Goal: Information Seeking & Learning: Learn about a topic

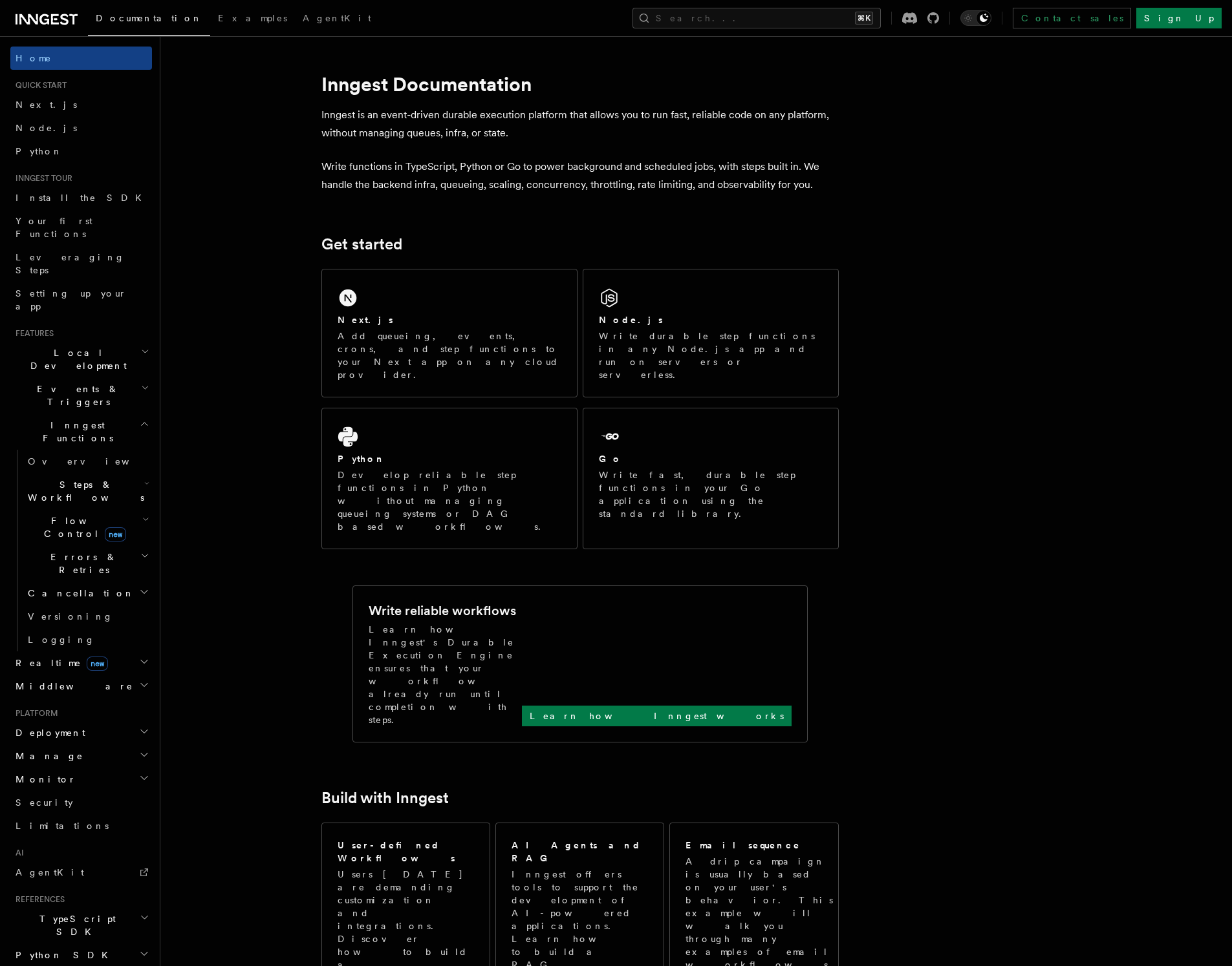
click at [141, 383] on icon "button" at bounding box center [145, 387] width 8 height 10
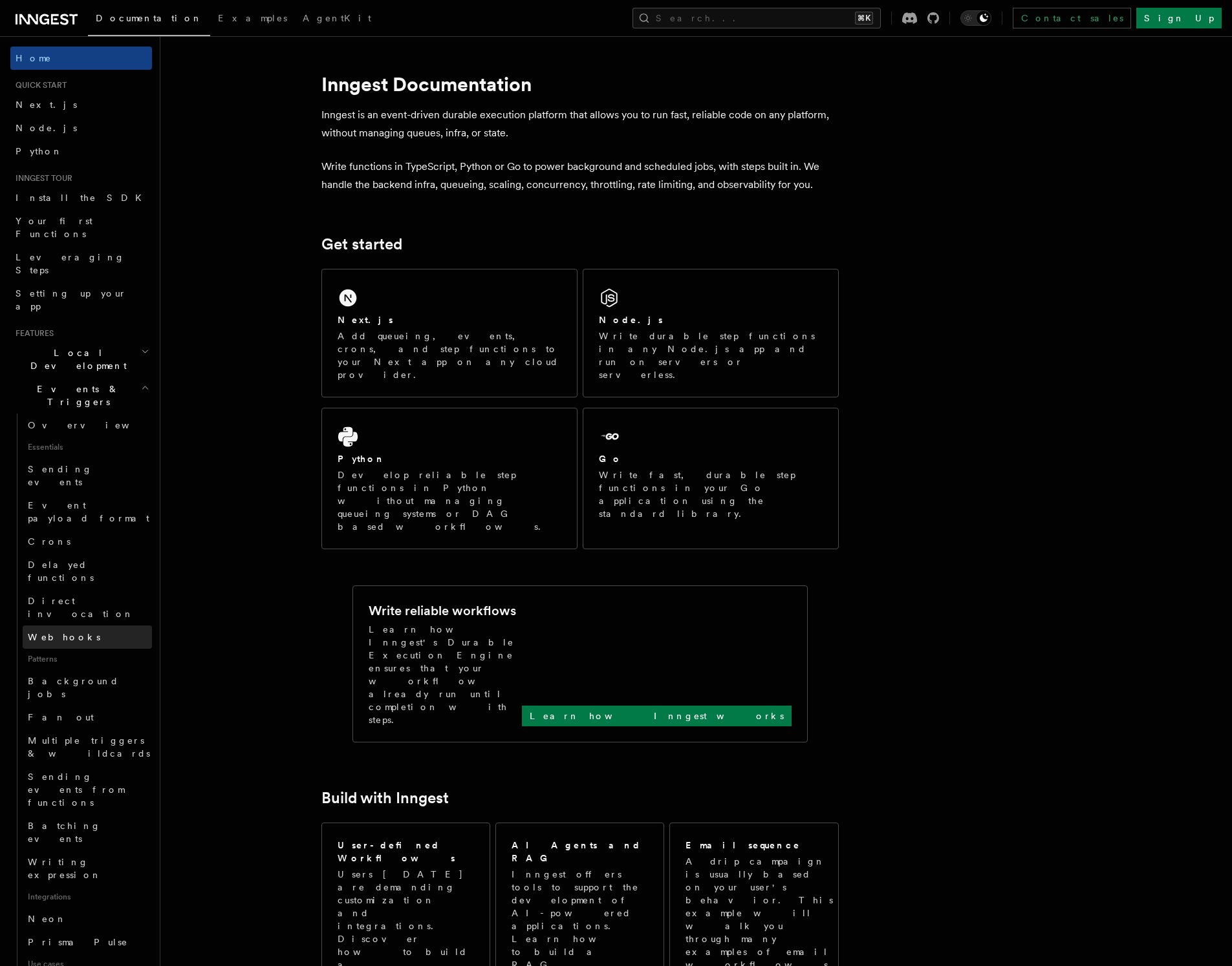
click at [94, 626] on link "Webhooks" at bounding box center [87, 637] width 129 height 24
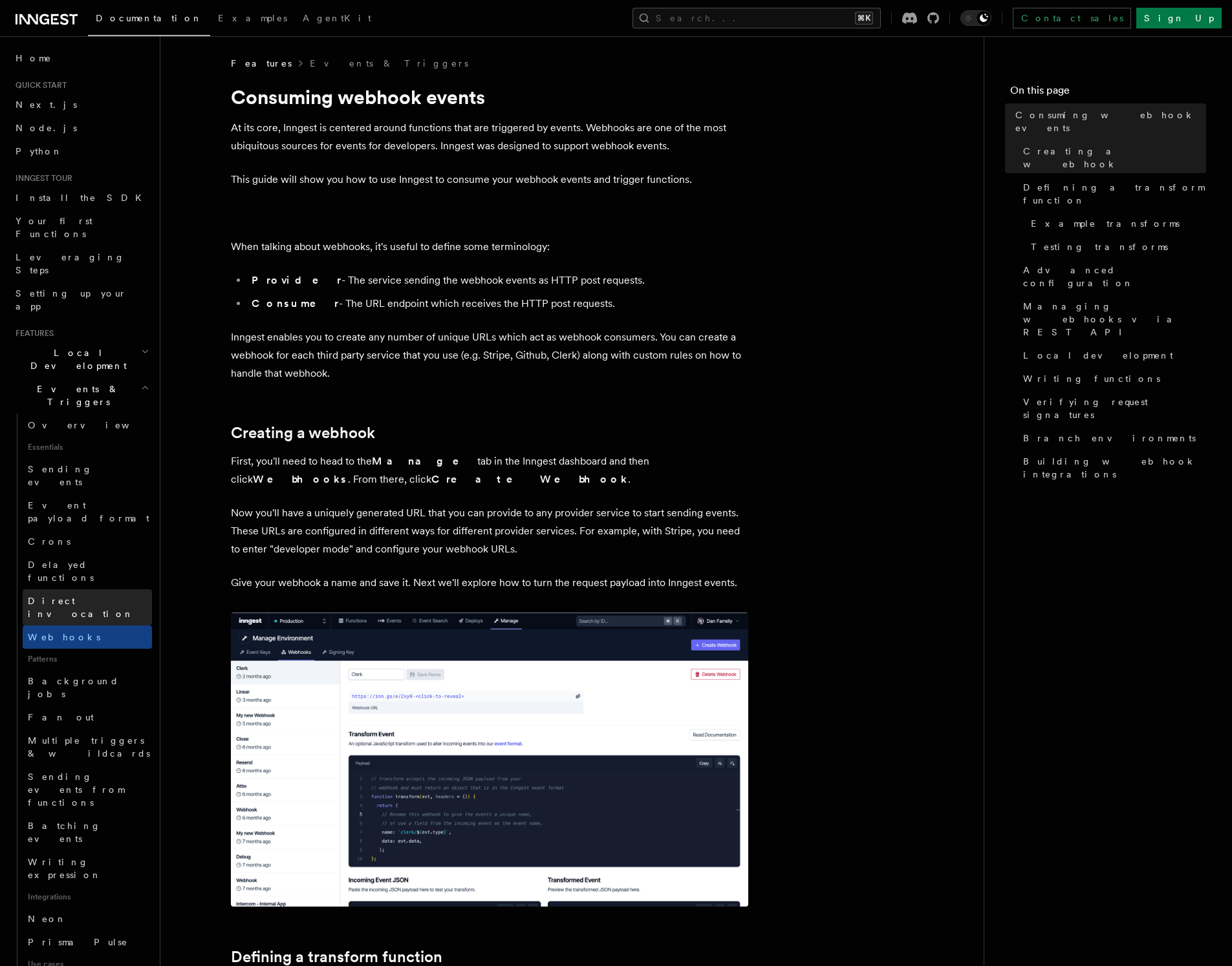
click at [90, 596] on span "Direct invocation" at bounding box center [80, 607] width 106 height 24
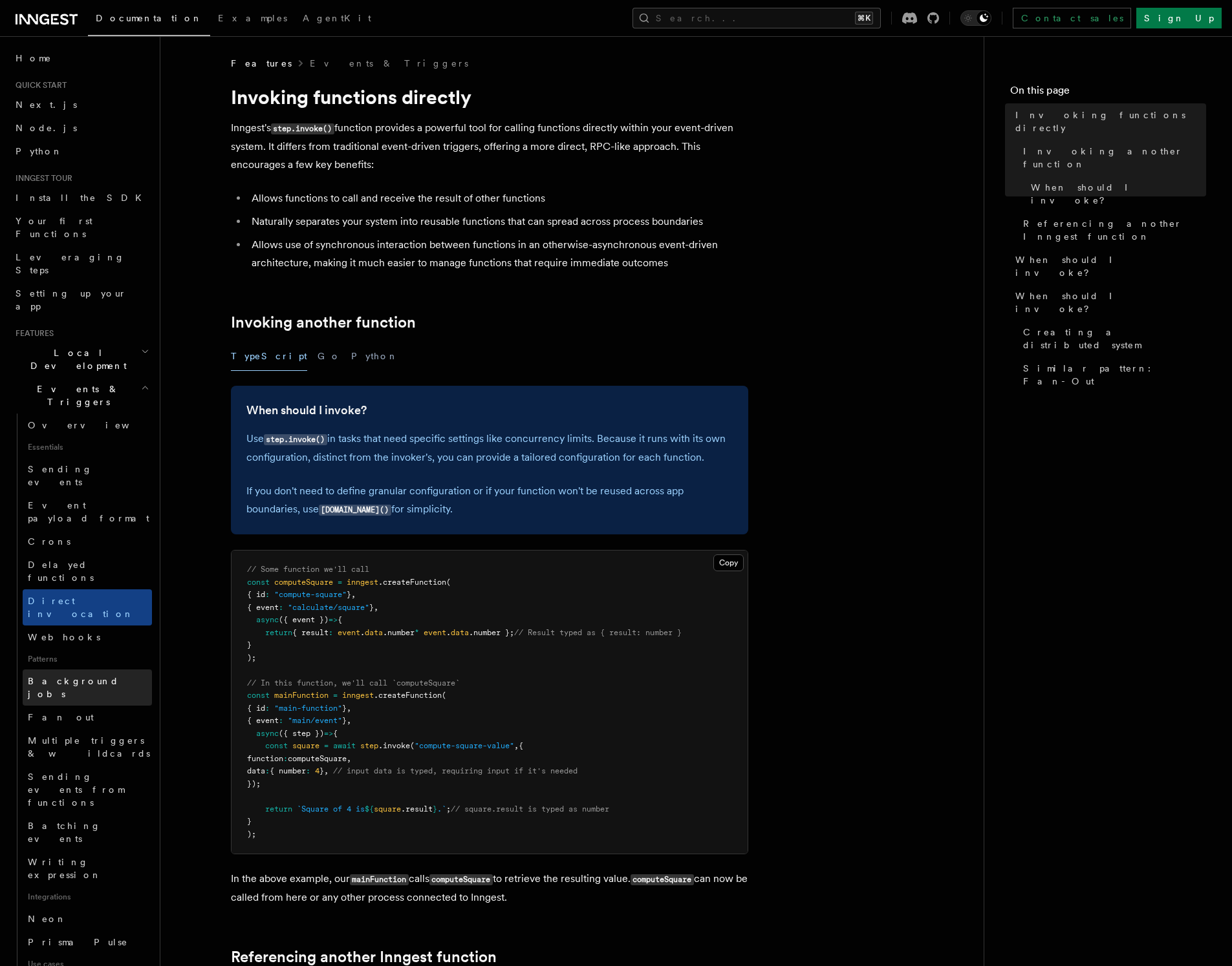
scroll to position [164, 0]
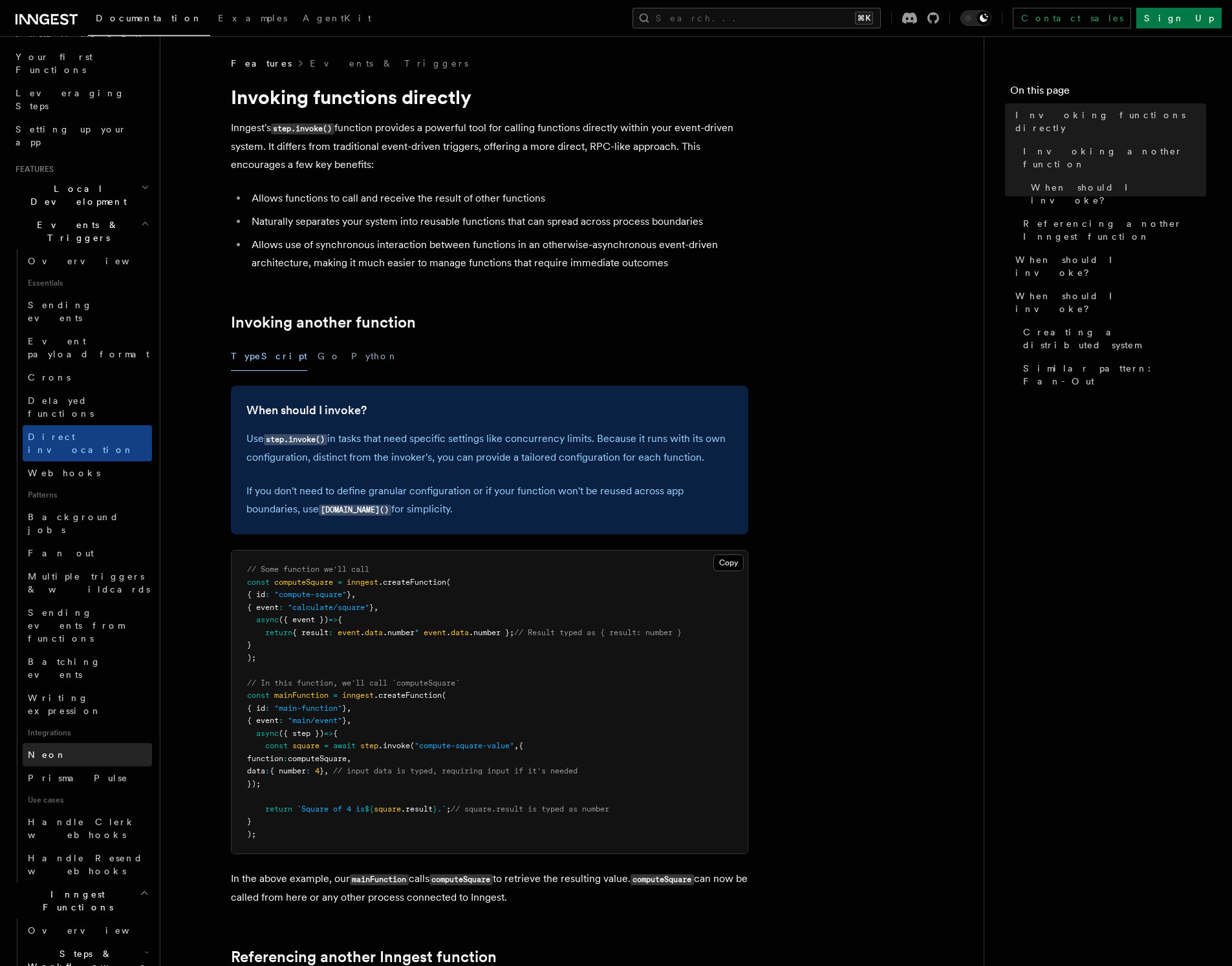
click at [75, 744] on link "Neon" at bounding box center [87, 755] width 129 height 24
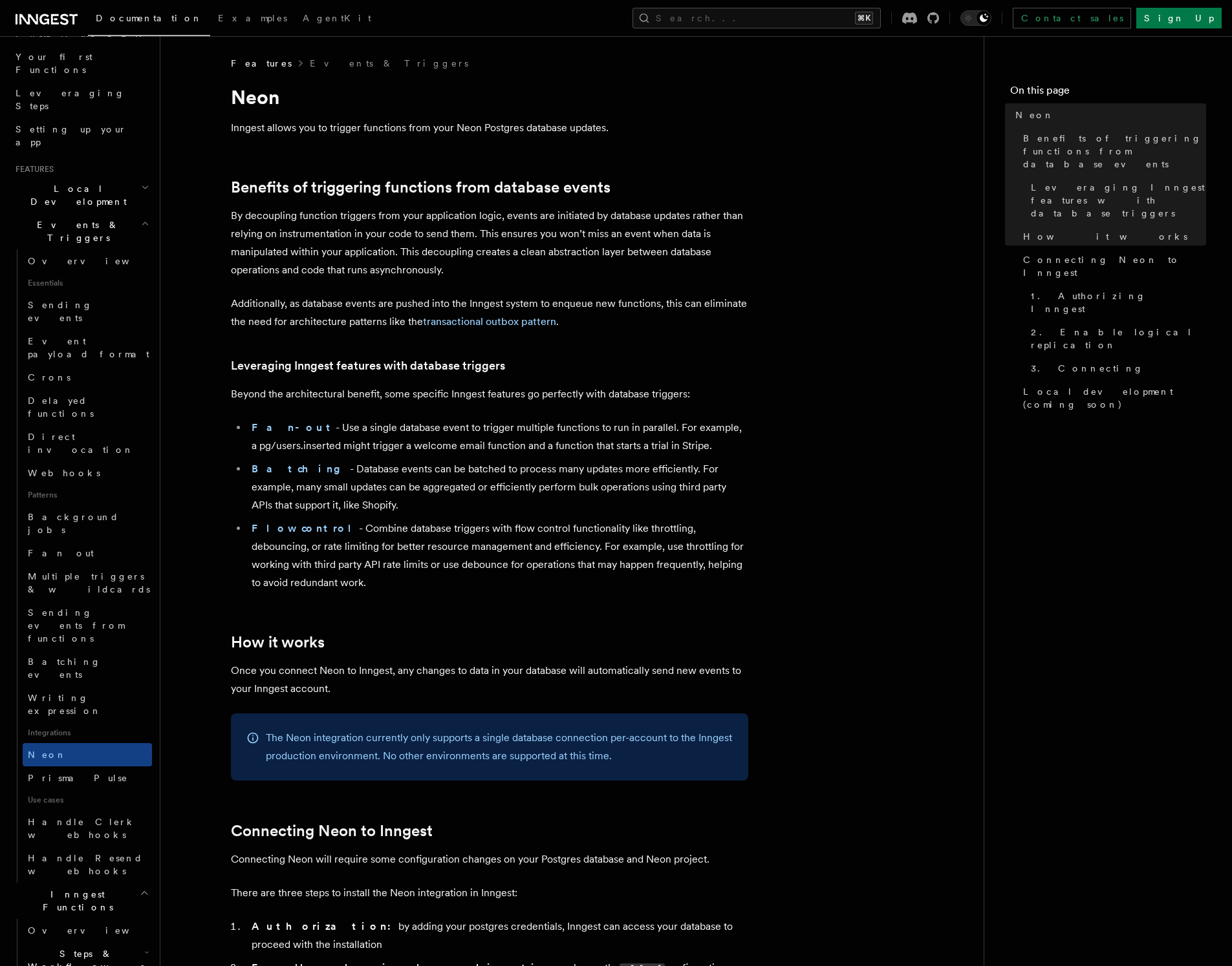
scroll to position [237, 0]
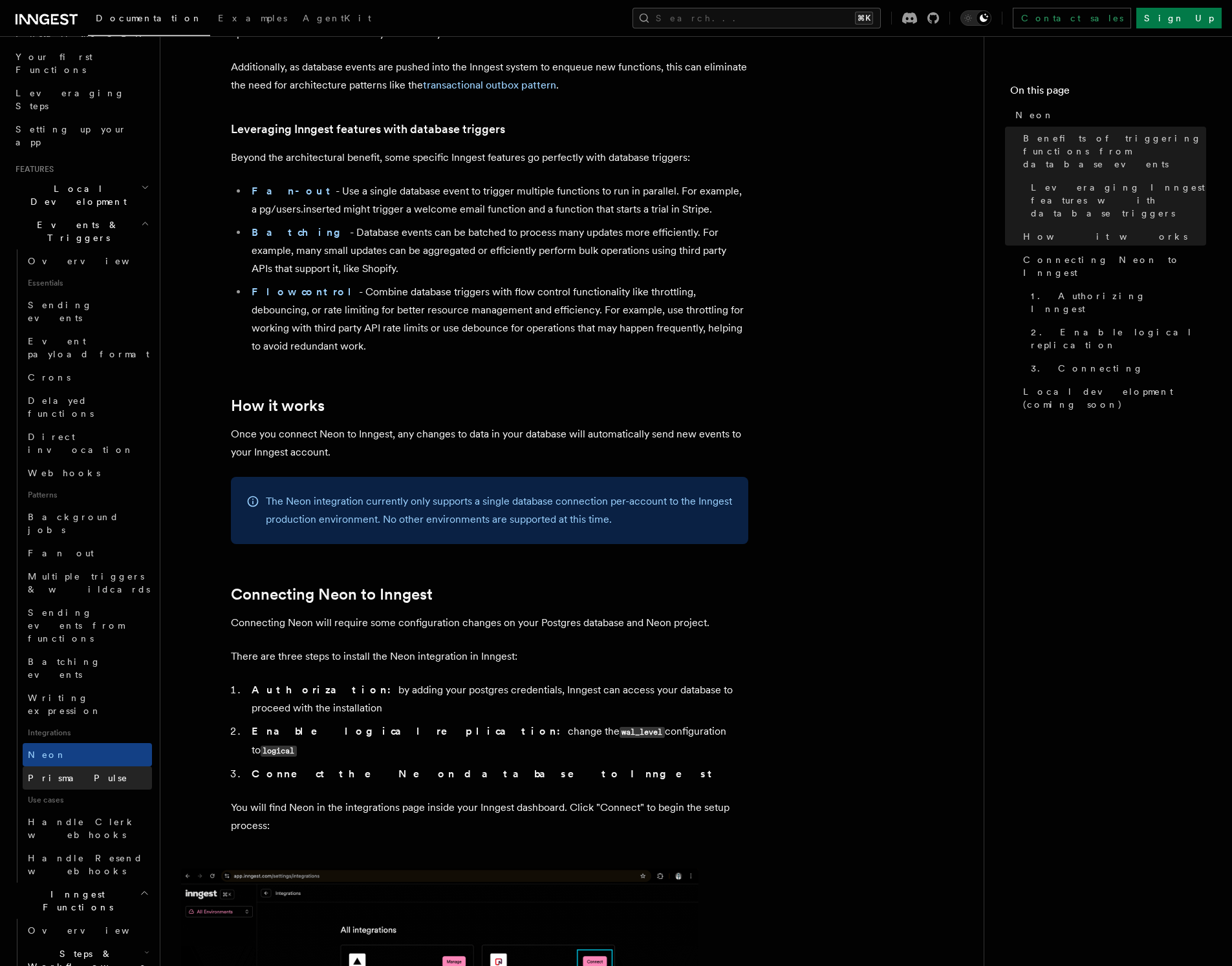
click at [92, 766] on link "Prisma Pulse" at bounding box center [87, 778] width 129 height 24
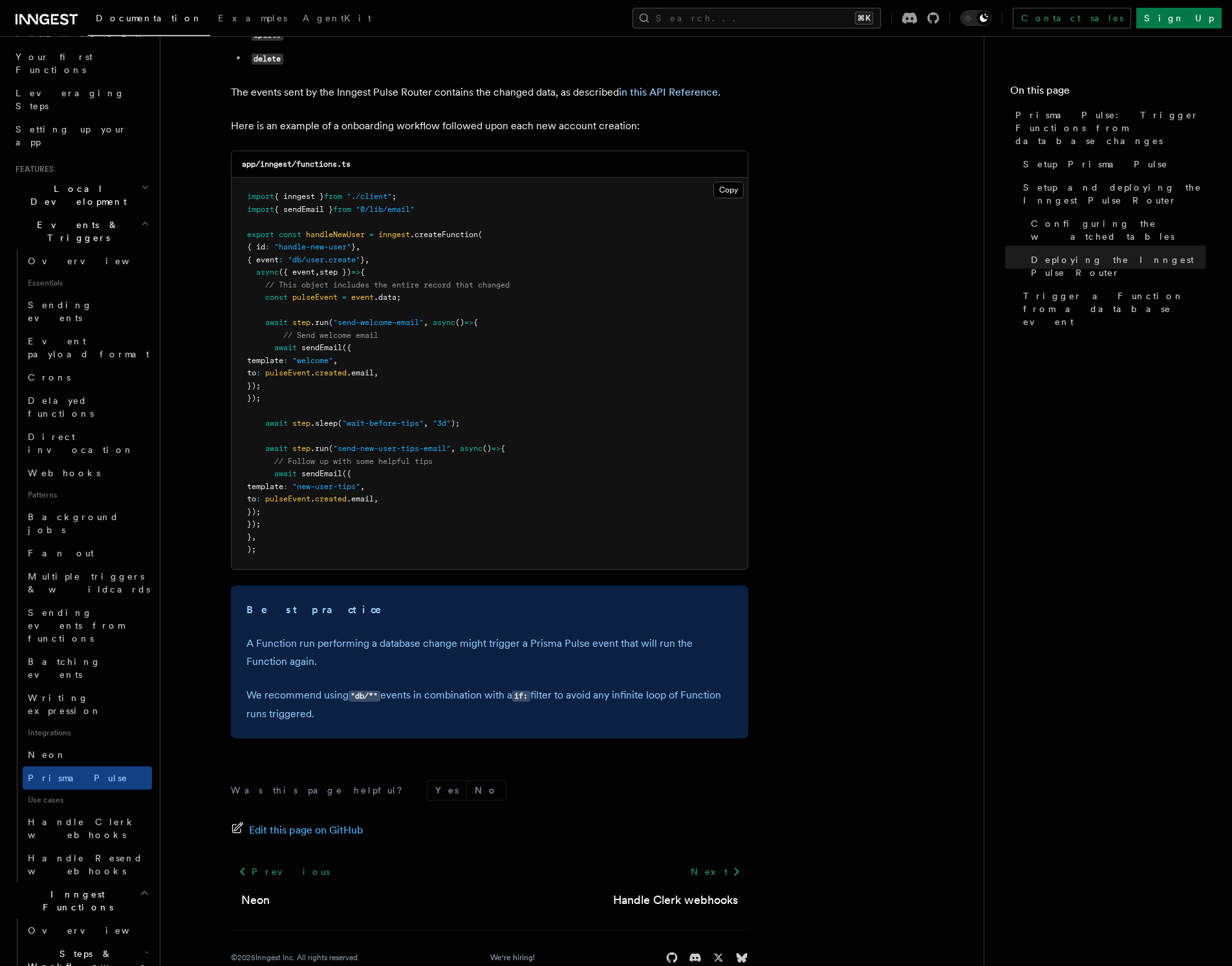
scroll to position [333, 0]
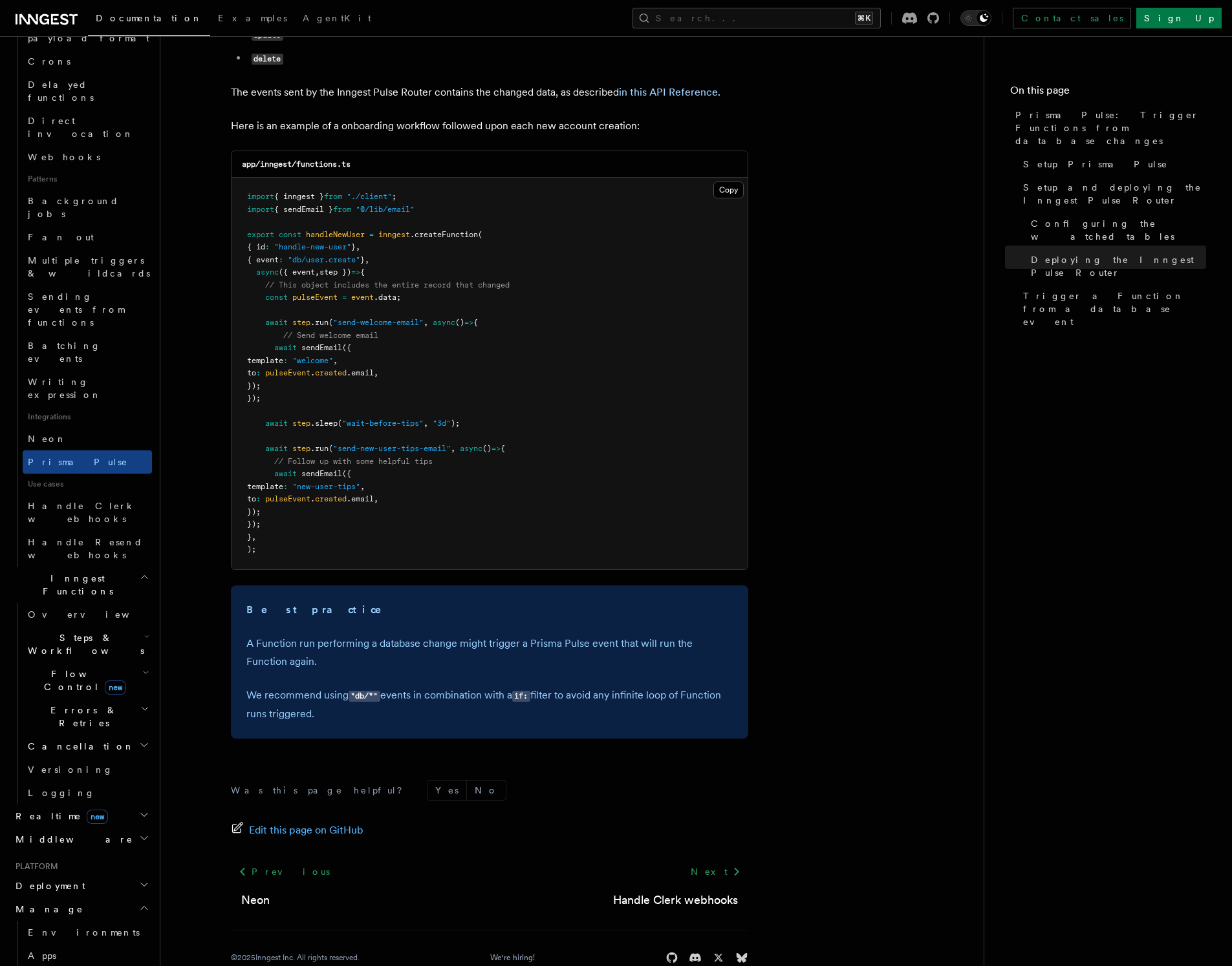
scroll to position [351, 0]
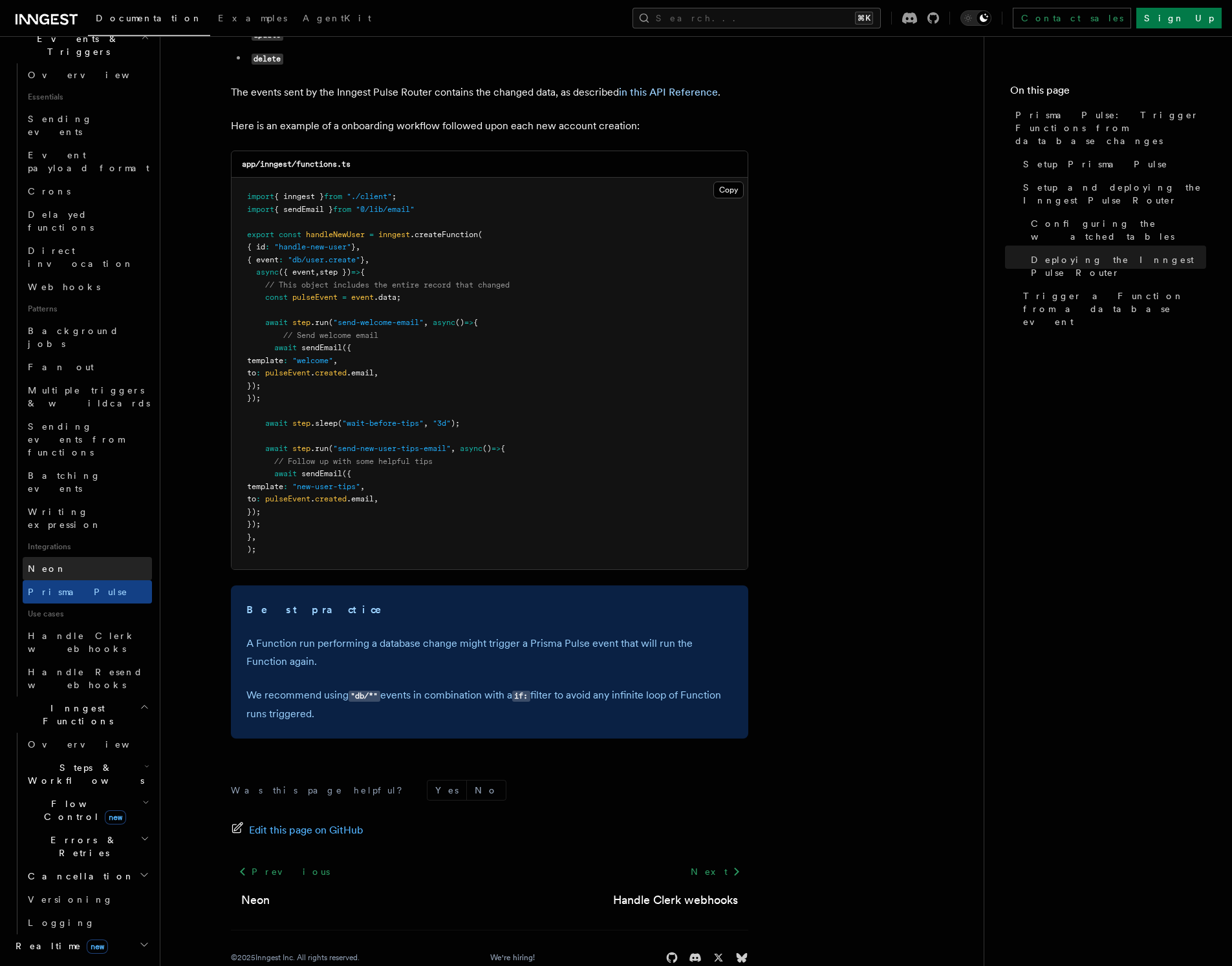
click at [98, 557] on link "Neon" at bounding box center [87, 568] width 129 height 24
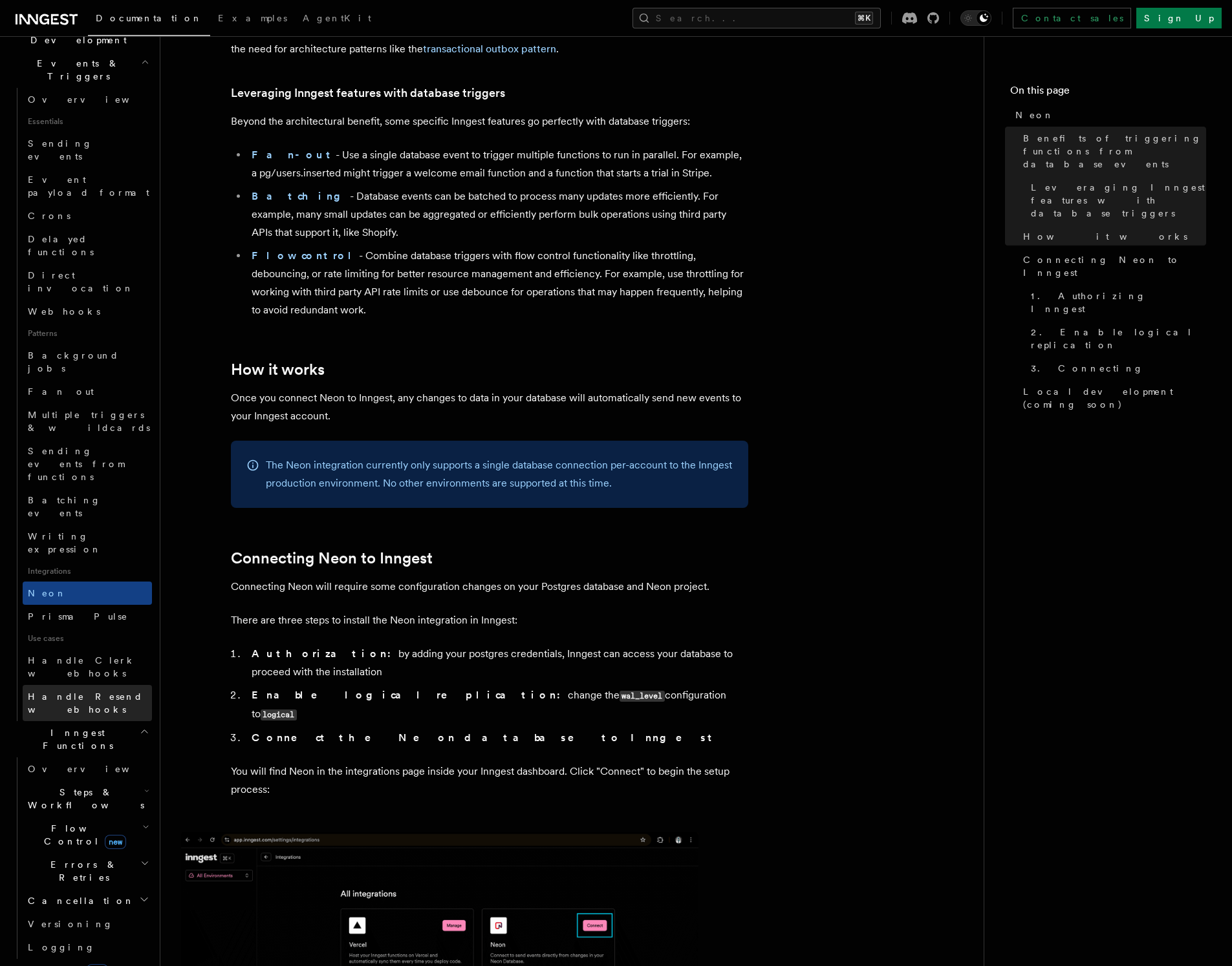
scroll to position [244, 0]
